Goal: Task Accomplishment & Management: Manage account settings

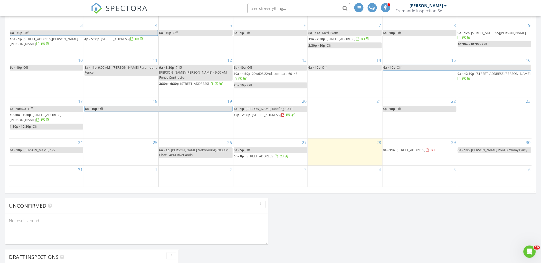
scroll to position [285, 0]
click at [63, 121] on span "10:30a - 1:30p [STREET_ADDRESS][PERSON_NAME]" at bounding box center [46, 117] width 73 height 10
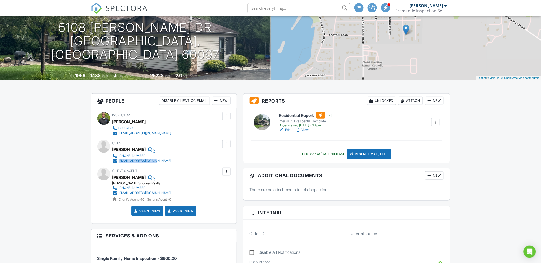
drag, startPoint x: 160, startPoint y: 160, endPoint x: 117, endPoint y: 162, distance: 42.9
click at [117, 162] on div "419-591-8385 jbrown8490@gmail.com" at bounding box center [143, 158] width 63 height 10
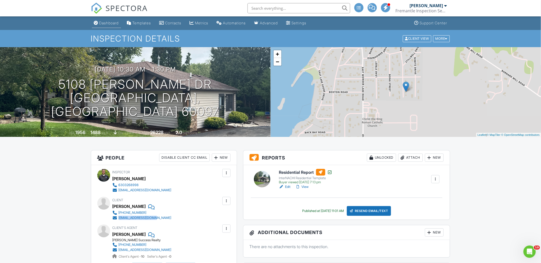
click at [114, 24] on div "Dashboard" at bounding box center [108, 23] width 19 height 4
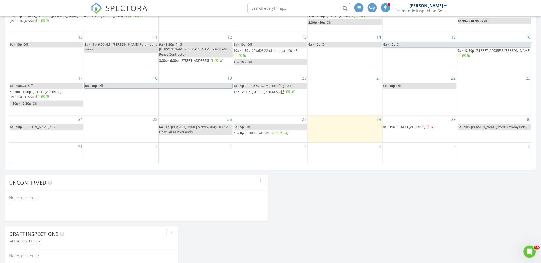
scroll to position [313, 0]
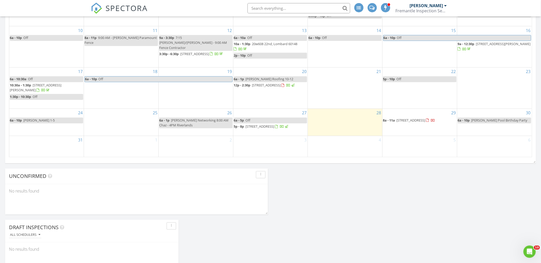
click at [253, 127] on span "[STREET_ADDRESS]" at bounding box center [260, 126] width 29 height 5
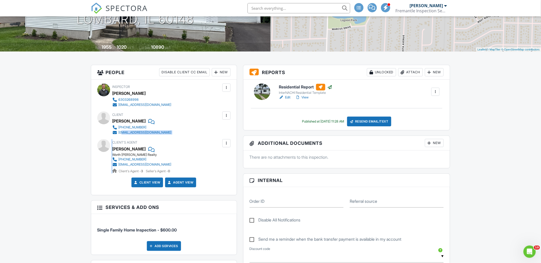
drag, startPoint x: 151, startPoint y: 135, endPoint x: 140, endPoint y: 132, distance: 11.6
click at [121, 131] on div "Inspector Toby Arlis 6303268998 info@fremantleinspections.com Make Invisible Ma…" at bounding box center [163, 137] width 145 height 115
click at [159, 127] on div "Client Mike Trulis 630-715-7569 trulism@gmail.com" at bounding box center [154, 124] width 84 height 24
drag, startPoint x: 154, startPoint y: 130, endPoint x: 119, endPoint y: 132, distance: 35.2
click at [119, 132] on div "Client Mike Trulis 630-715-7569 trulism@gmail.com" at bounding box center [154, 124] width 84 height 24
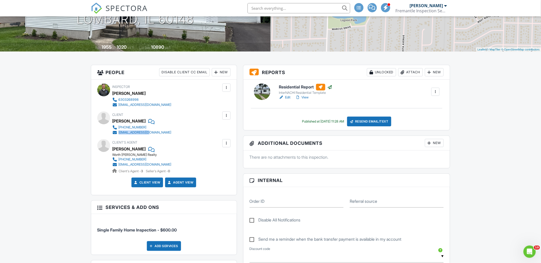
copy div "[EMAIL_ADDRESS][DOMAIN_NAME]"
